Goal: Task Accomplishment & Management: Complete application form

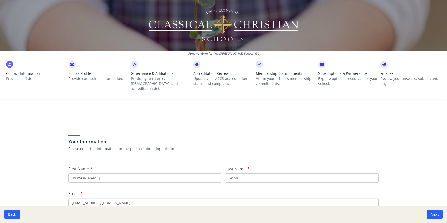
click at [240, 173] on input "Skinn" at bounding box center [302, 177] width 153 height 9
type input "[PERSON_NAME]"
click at [418, 164] on div "Renewal form for The [PERSON_NAME] School (ID) Contact Information Provide staf…" at bounding box center [223, 111] width 447 height 223
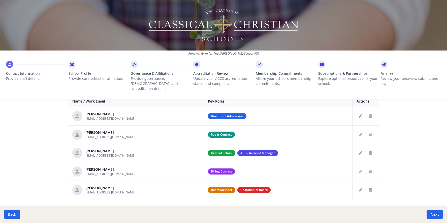
scroll to position [212, 0]
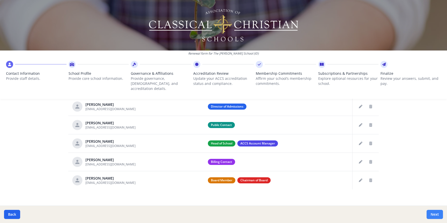
click at [435, 210] on button "Next" at bounding box center [435, 214] width 16 height 9
type input "[PHONE_NUMBER]"
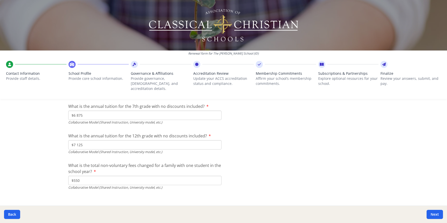
scroll to position [1686, 0]
click at [440, 215] on button "Next" at bounding box center [435, 214] width 16 height 9
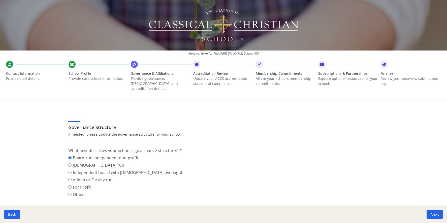
scroll to position [0, 0]
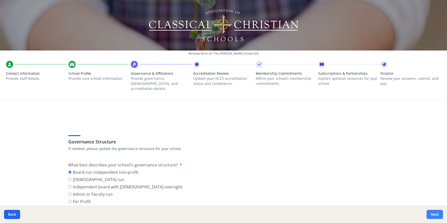
click at [435, 213] on button "Next" at bounding box center [435, 214] width 16 height 9
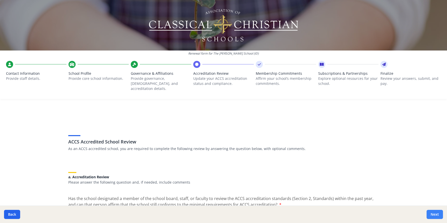
click at [434, 216] on button "Next" at bounding box center [435, 214] width 16 height 9
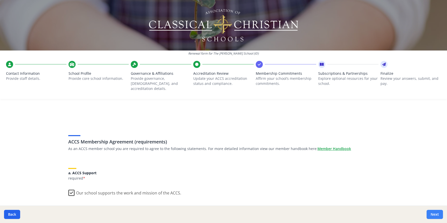
click at [436, 212] on button "Next" at bounding box center [435, 214] width 16 height 9
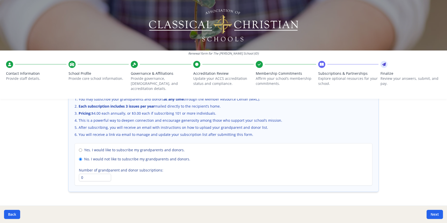
scroll to position [354, 0]
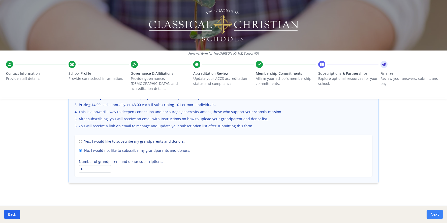
click at [434, 212] on button "Next" at bounding box center [435, 214] width 16 height 9
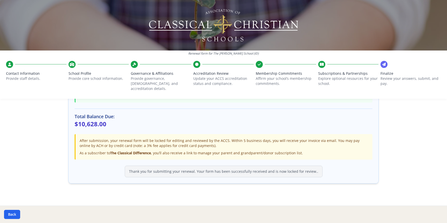
scroll to position [152, 0]
